Goal: Information Seeking & Learning: Compare options

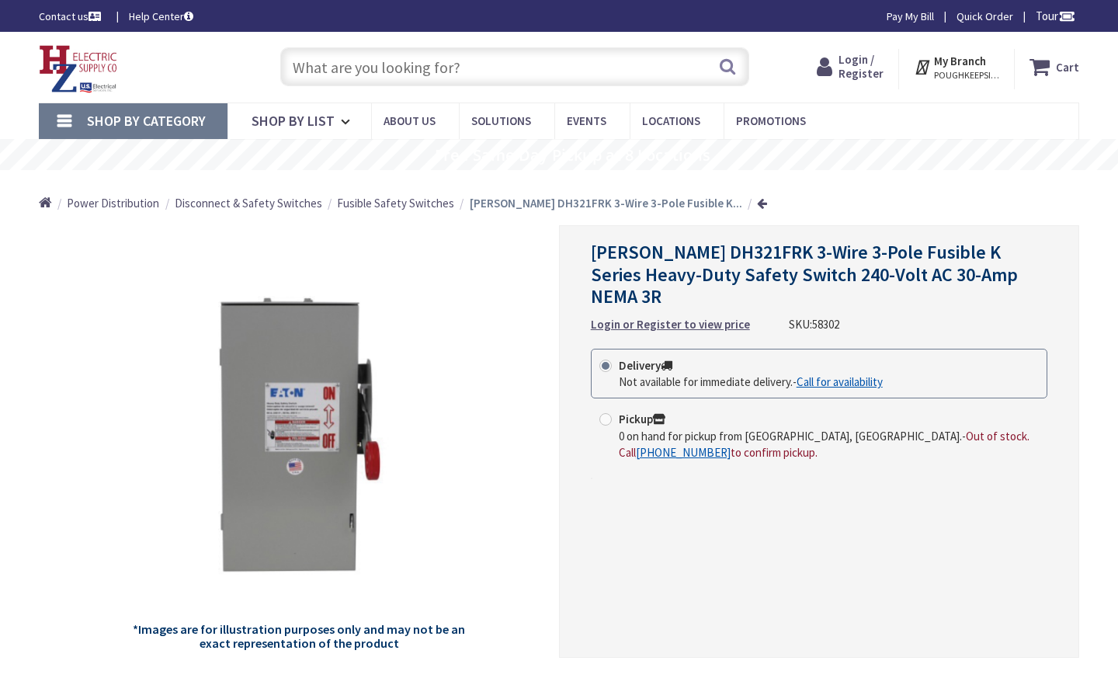
type input "Thomas [STREET_ADDRESS][US_STATE]"
